Goal: Use online tool/utility: Utilize a website feature to perform a specific function

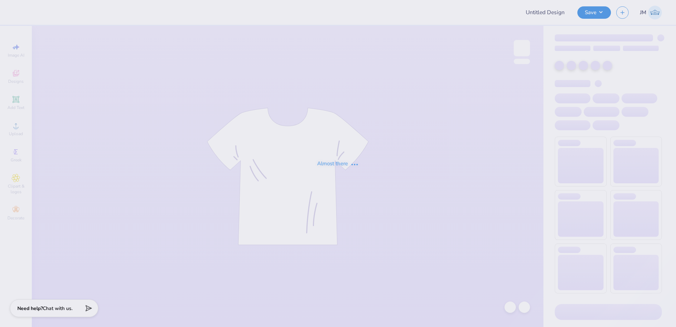
type input "Phi Chi Theta - Fall merch 2025"
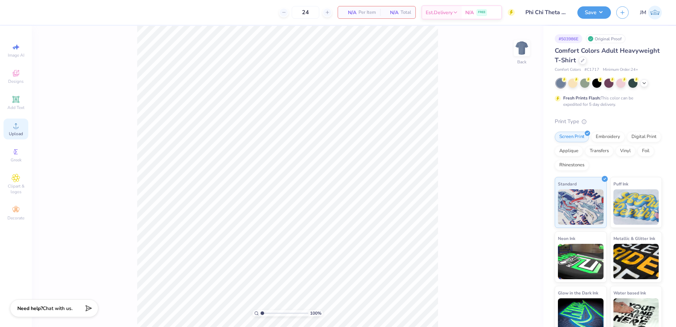
click at [15, 129] on circle at bounding box center [16, 128] width 4 height 4
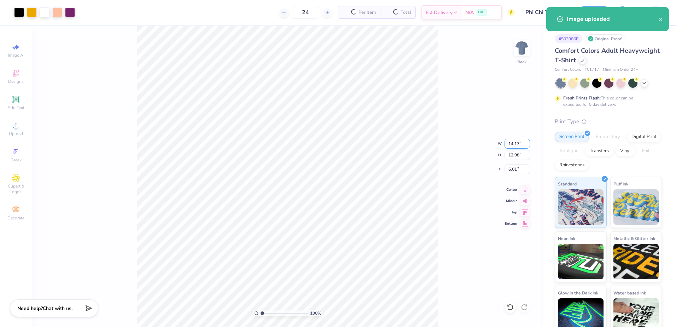
click at [519, 142] on input "14.17" at bounding box center [517, 144] width 25 height 10
type input "12.00"
type input "10.99"
click at [514, 169] on input "7.01" at bounding box center [517, 169] width 25 height 10
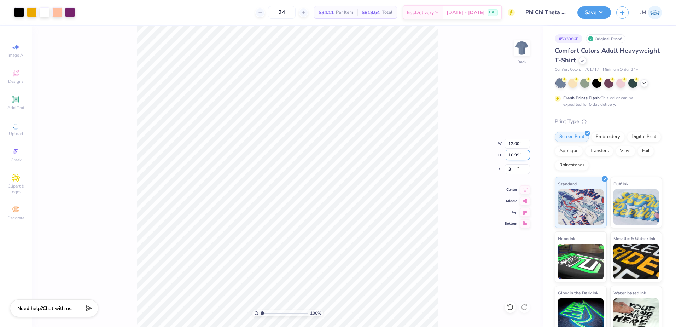
type input "3.00"
click at [517, 153] on input "10.99" at bounding box center [517, 155] width 25 height 10
click at [591, 12] on button "Save" at bounding box center [595, 11] width 34 height 12
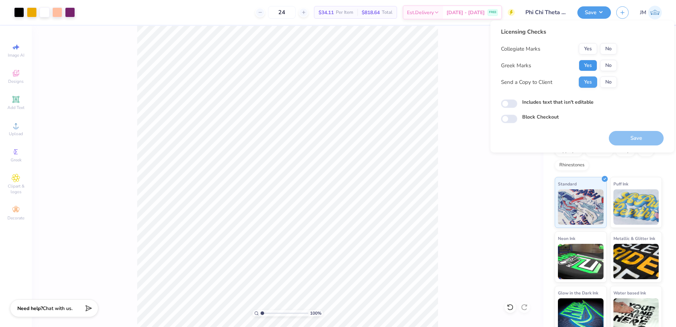
click at [590, 61] on button "Yes" at bounding box center [588, 65] width 18 height 11
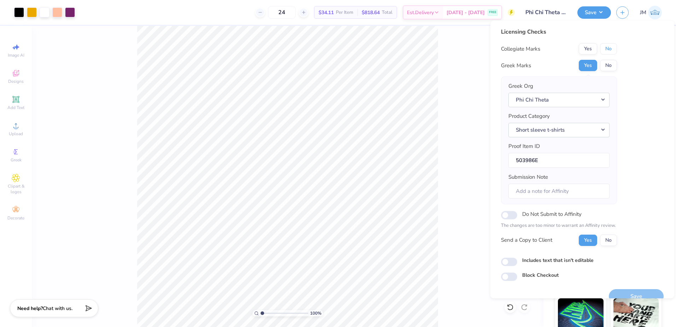
click at [606, 50] on button "No" at bounding box center [608, 48] width 17 height 11
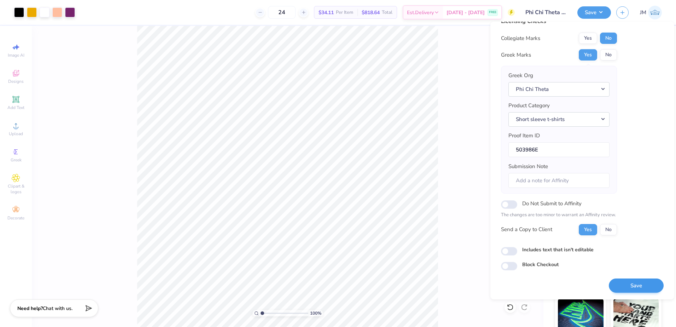
scroll to position [12, 0]
click at [637, 286] on button "Save" at bounding box center [636, 285] width 55 height 15
